Goal: Browse casually: Explore the website without a specific task or goal

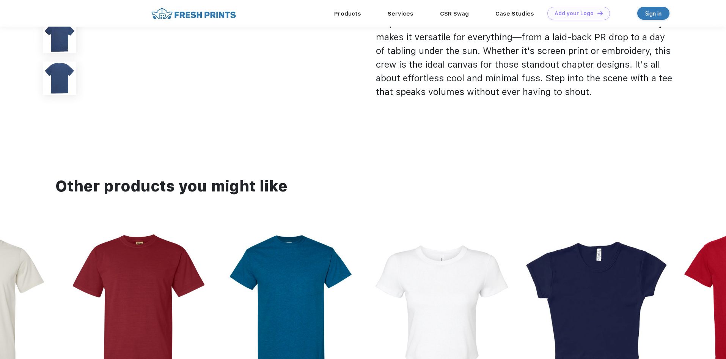
scroll to position [607, 0]
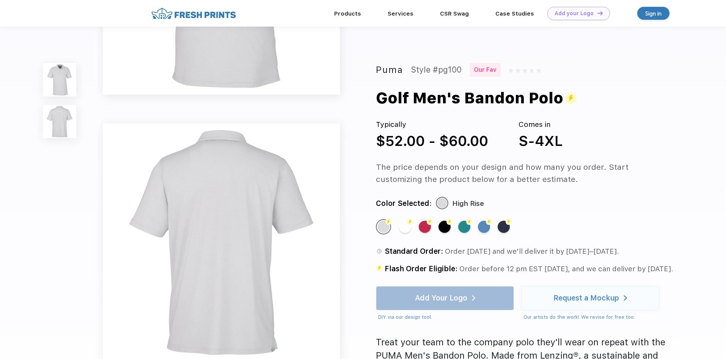
scroll to position [190, 0]
